Goal: Task Accomplishment & Management: Use online tool/utility

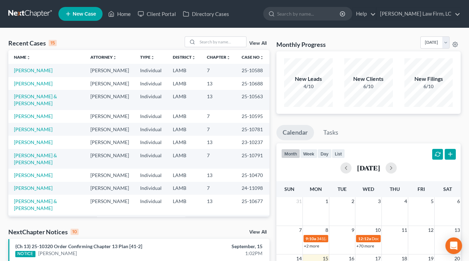
click at [188, 123] on td "LAMB" at bounding box center [184, 129] width 34 height 13
click at [20, 4] on nav "Home New Case Client Portal Directory Cases Dickson Law Firm, LC mdd@dicksonlaw…" at bounding box center [234, 14] width 469 height 28
click at [24, 11] on link at bounding box center [30, 14] width 44 height 13
drag, startPoint x: 203, startPoint y: 100, endPoint x: 209, endPoint y: 97, distance: 7.3
click at [203, 100] on td "13" at bounding box center [218, 100] width 35 height 20
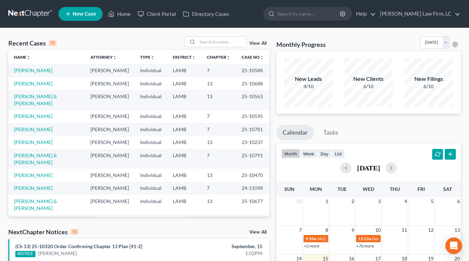
click at [123, 84] on td "[PERSON_NAME]" at bounding box center [110, 83] width 50 height 13
drag, startPoint x: 130, startPoint y: 73, endPoint x: 125, endPoint y: 66, distance: 8.9
click at [134, 72] on td "Individual" at bounding box center [150, 70] width 33 height 13
click at [38, 12] on link at bounding box center [30, 14] width 44 height 13
drag, startPoint x: 165, startPoint y: 98, endPoint x: 48, endPoint y: 7, distance: 147.6
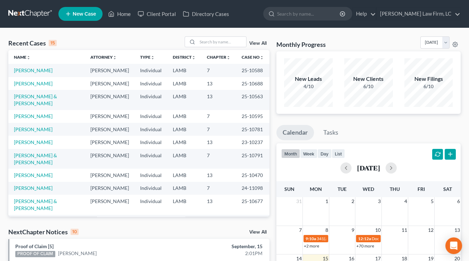
click at [167, 98] on td "LAMB" at bounding box center [184, 100] width 34 height 20
click at [34, 7] on nav "Home New Case Client Portal Directory Cases [PERSON_NAME] Law Firm, [GEOGRAPHIC…" at bounding box center [234, 14] width 469 height 28
click at [30, 16] on link at bounding box center [30, 14] width 44 height 13
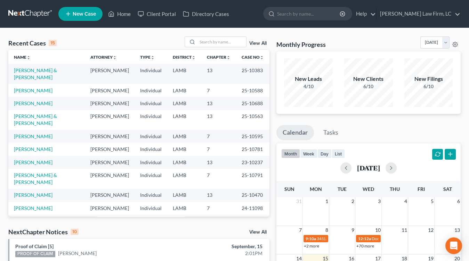
drag, startPoint x: 155, startPoint y: 86, endPoint x: 152, endPoint y: 83, distance: 4.4
click at [155, 86] on td "Individual" at bounding box center [150, 90] width 33 height 13
click at [41, 17] on link at bounding box center [30, 14] width 44 height 13
click at [198, 105] on td "LAMB" at bounding box center [184, 103] width 34 height 13
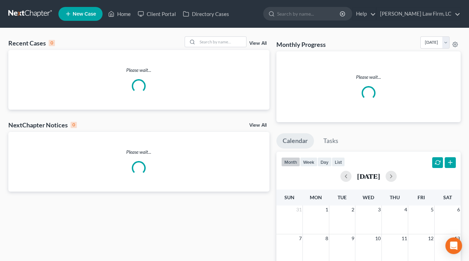
click at [189, 162] on div "Recent Cases 0 View All Please wait... NextChapter Notices 0 View All Please wa…" at bounding box center [139, 212] width 268 height 352
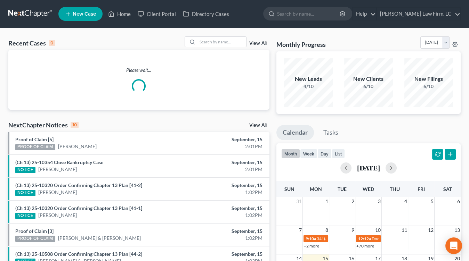
click at [190, 161] on div "September, 15" at bounding box center [223, 162] width 78 height 7
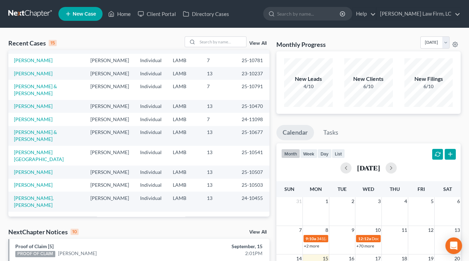
scroll to position [91, 0]
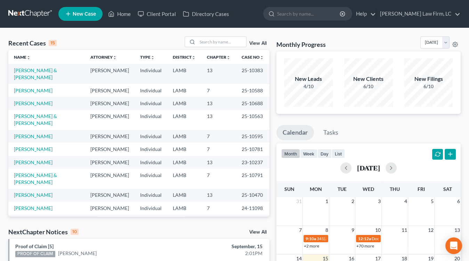
click at [236, 85] on td "25-10588" at bounding box center [252, 90] width 33 height 13
click at [242, 43] on input "search" at bounding box center [221, 42] width 49 height 10
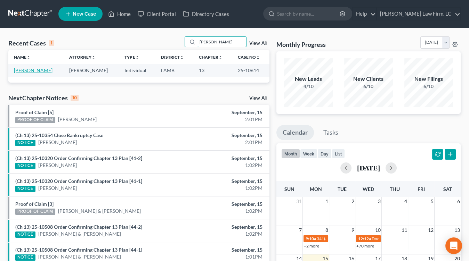
type input "goldie"
click at [30, 71] on link "Brewer, Goldie" at bounding box center [33, 70] width 39 height 6
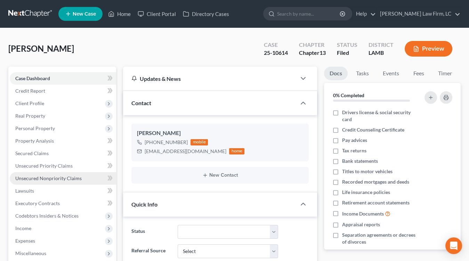
click at [53, 173] on link "Unsecured Nonpriority Claims" at bounding box center [63, 178] width 106 height 13
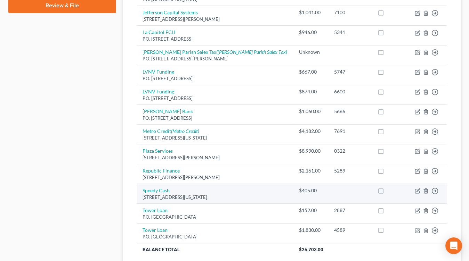
scroll to position [343, 0]
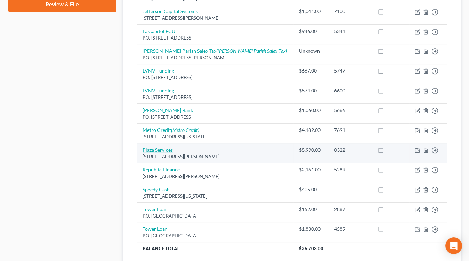
click at [150, 147] on link "Plaza Services" at bounding box center [157, 150] width 30 height 6
select select "10"
select select "1"
select select "0"
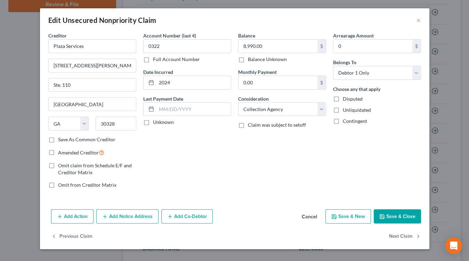
click at [299, 220] on button "Cancel" at bounding box center [309, 217] width 26 height 14
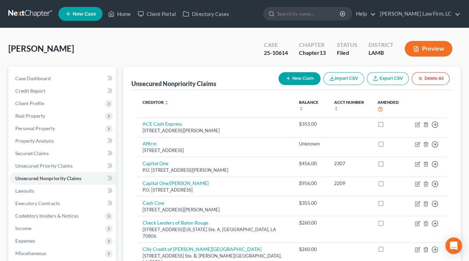
click at [32, 14] on link at bounding box center [30, 14] width 44 height 13
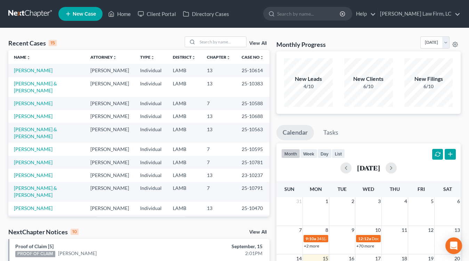
click at [149, 123] on td "Individual" at bounding box center [150, 116] width 33 height 13
